Goal: Book appointment/travel/reservation

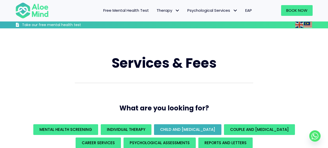
scroll to position [88, 0]
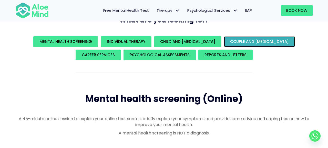
click at [233, 42] on span "Couple and family therapy" at bounding box center [259, 41] width 59 height 5
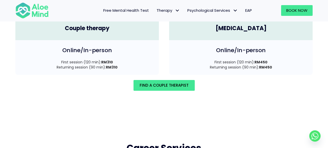
scroll to position [776, 0]
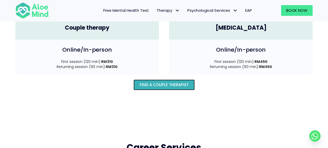
click at [193, 80] on link "Find A Couple Therapist" at bounding box center [164, 85] width 61 height 11
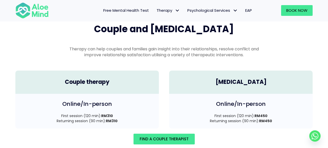
scroll to position [716, 0]
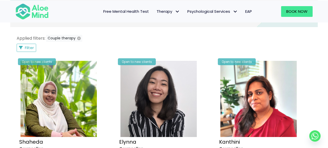
scroll to position [240, 0]
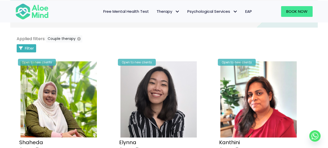
click at [31, 49] on span "Filter" at bounding box center [29, 48] width 9 height 5
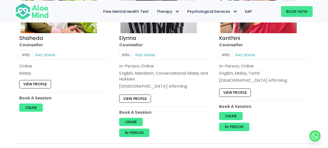
scroll to position [400, 0]
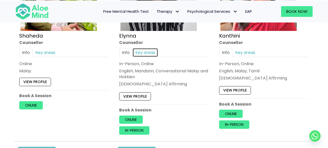
click at [146, 52] on link "Key areas" at bounding box center [146, 52] width 26 height 9
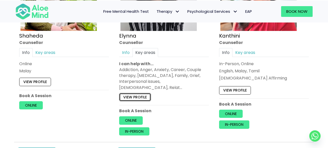
click at [139, 94] on link "View profile" at bounding box center [135, 97] width 32 height 8
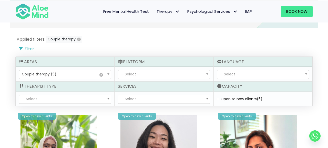
scroll to position [239, 0]
